Goal: Task Accomplishment & Management: Manage account settings

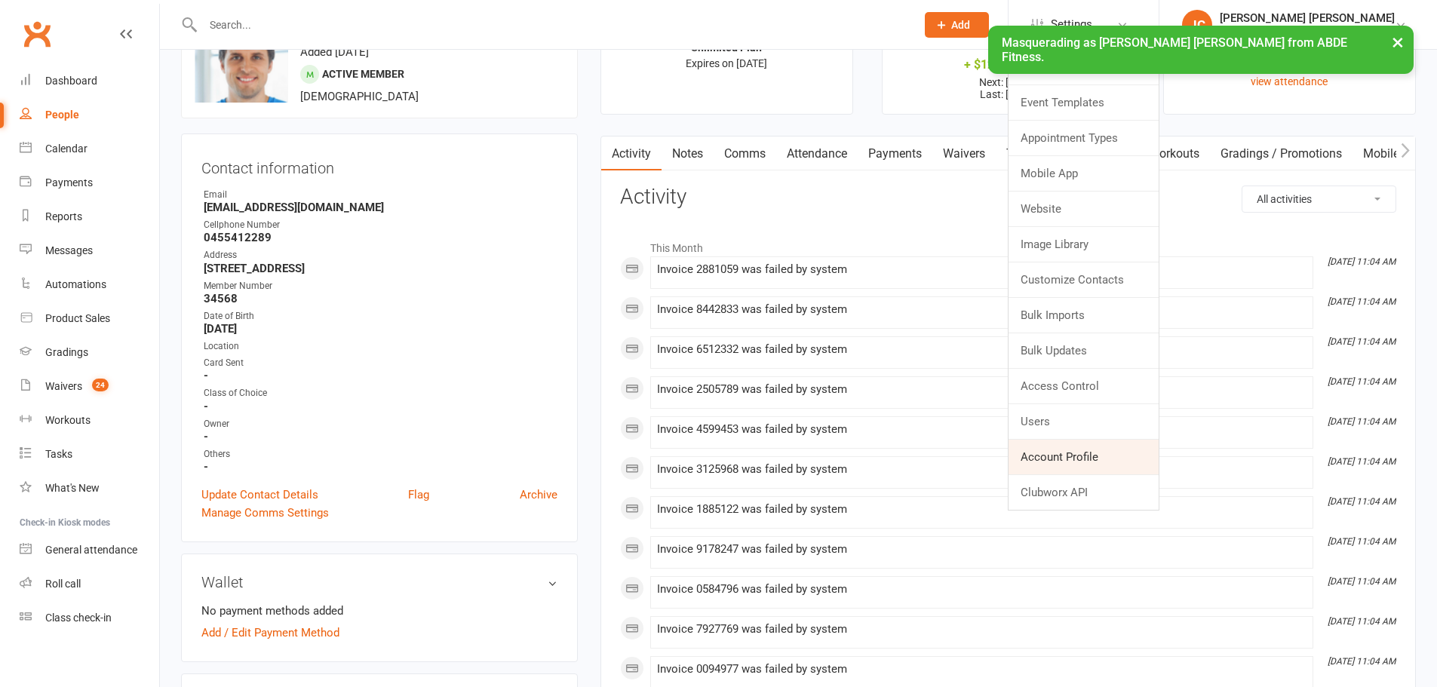
click at [1129, 453] on link "Account Profile" at bounding box center [1083, 457] width 150 height 35
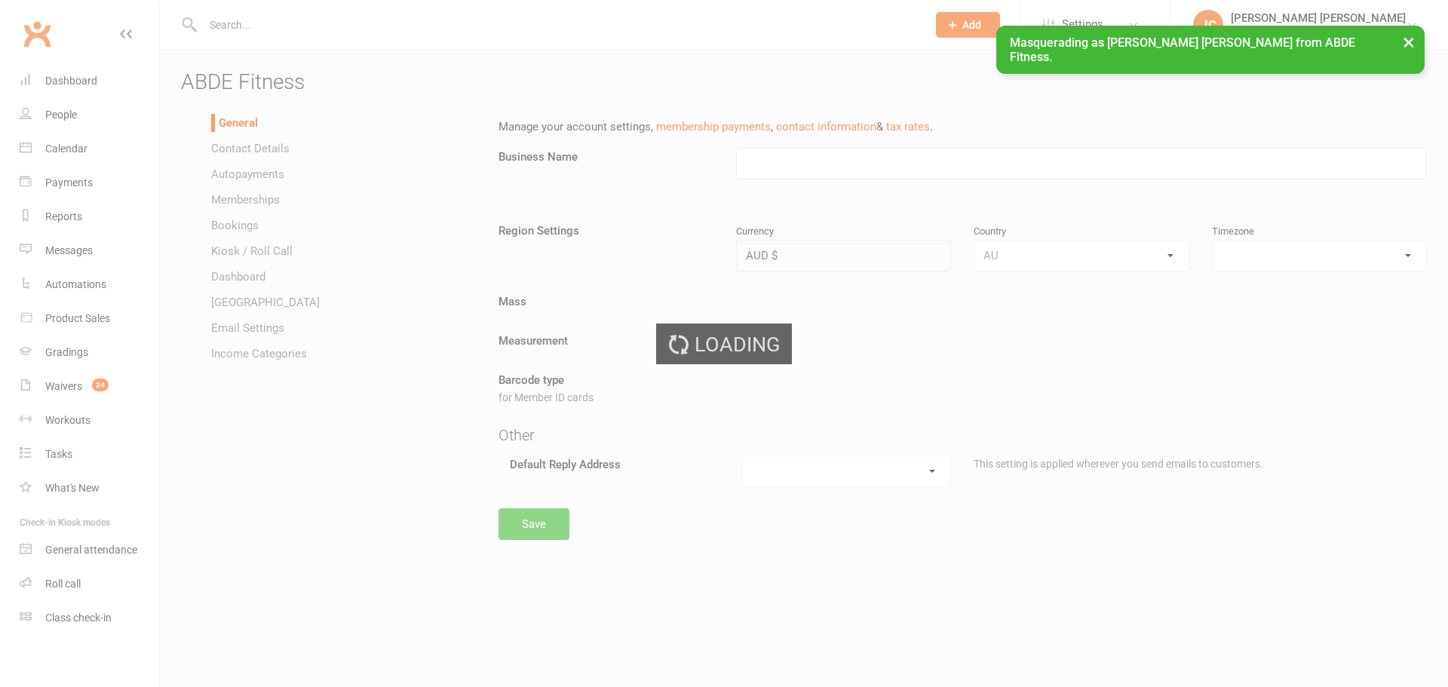
type input "ABDE Fitness"
select select "[GEOGRAPHIC_DATA]/[GEOGRAPHIC_DATA]"
select select "[EMAIL_ADDRESS][DOMAIN_NAME]"
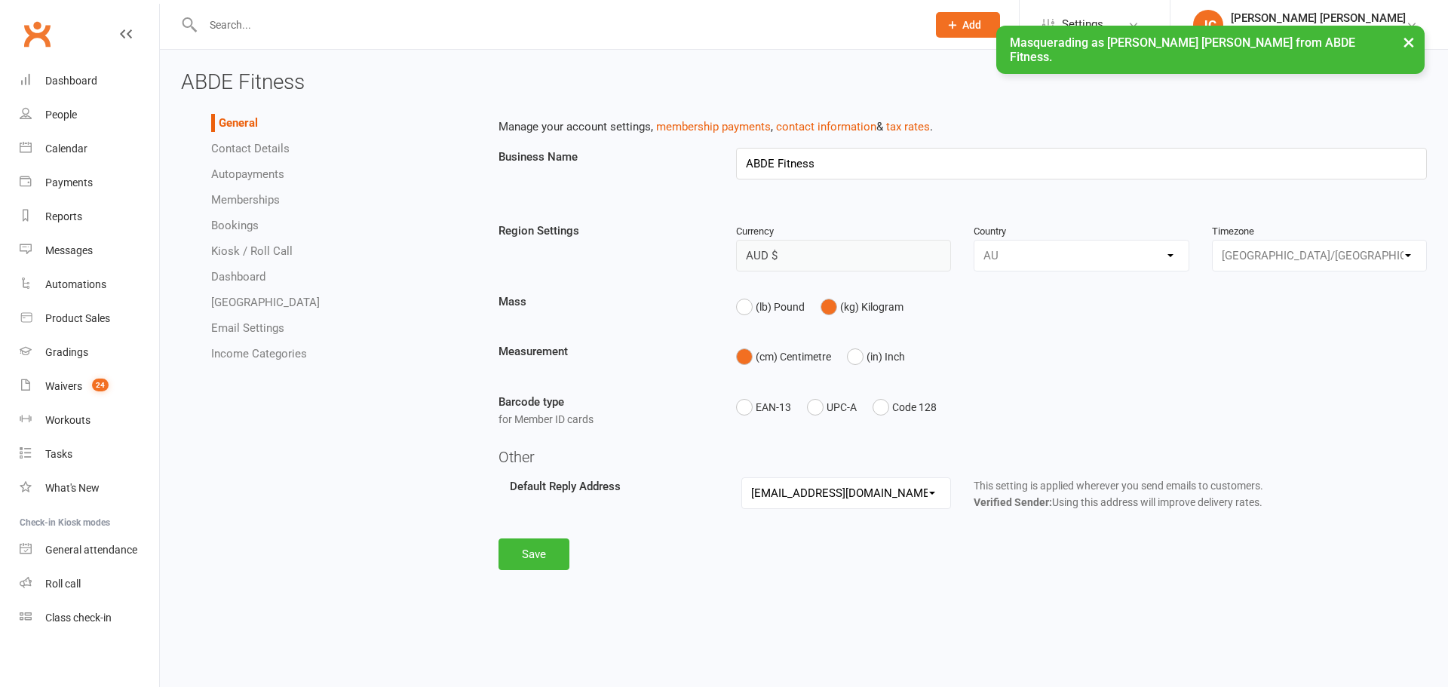
click at [216, 255] on link "Kiosk / Roll Call" at bounding box center [251, 251] width 81 height 14
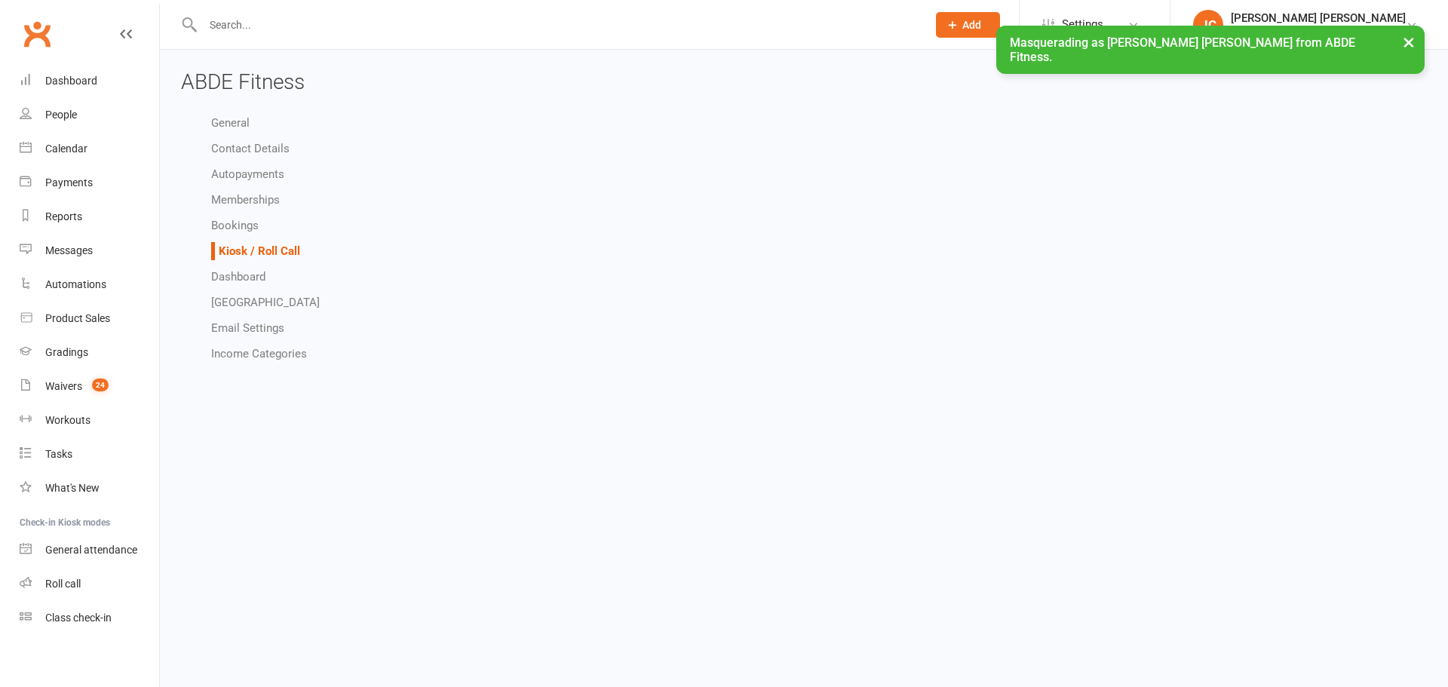
select select "kiosk_attendee_list_format_no_email"
select select "all_attendees_sort_order_checked_in_desc"
select select "checked_in_attendee_sort_order_checked_in_desc"
select select "pending_attendee_sort_order_first_name_asc"
select select "general_kiosk_search_all_prospects_and_active_members"
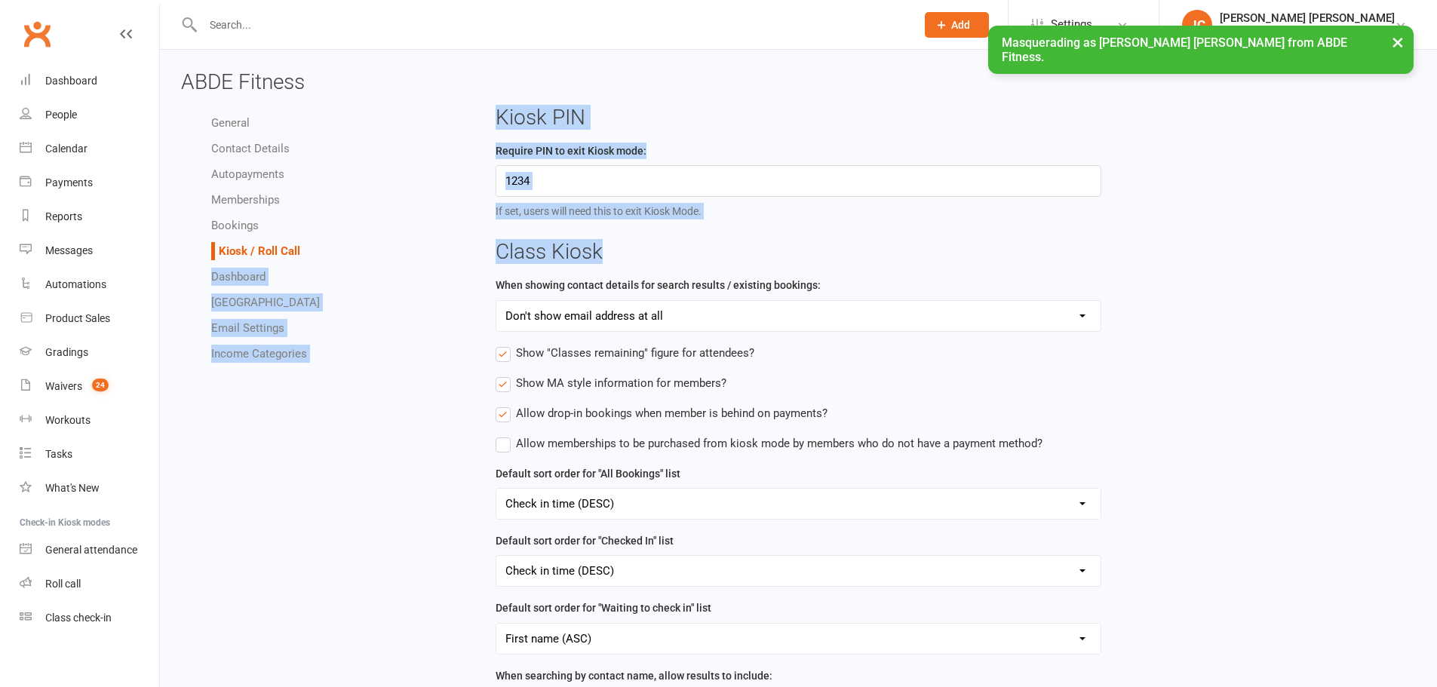
drag, startPoint x: 483, startPoint y: 254, endPoint x: 608, endPoint y: 250, distance: 125.3
click at [608, 250] on div "General Contact Details Autopayments Memberships Bookings Kiosk / Roll Call Das…" at bounding box center [798, 647] width 1257 height 1083
